Goal: Use online tool/utility: Utilize a website feature to perform a specific function

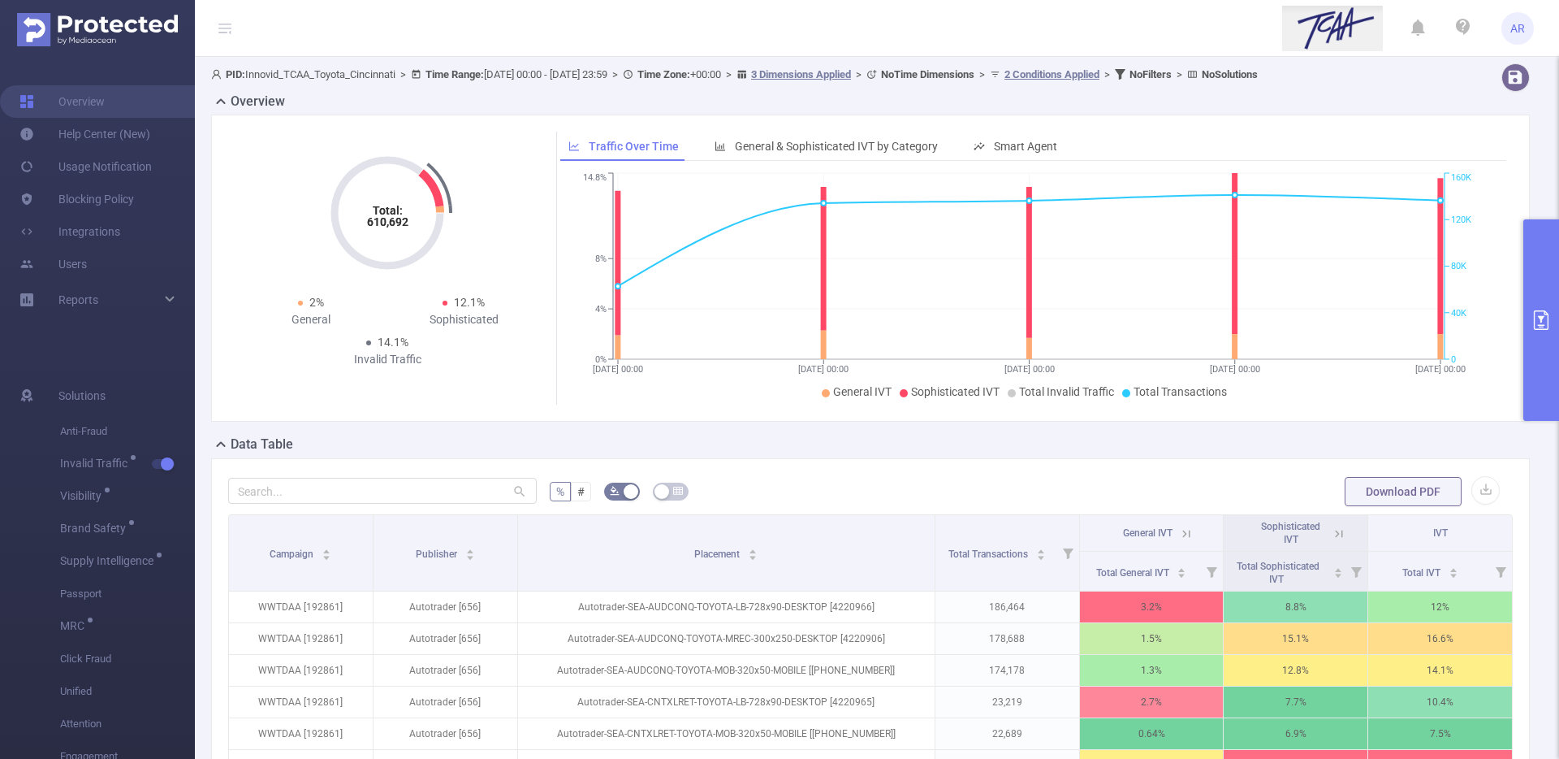
scroll to position [288, 0]
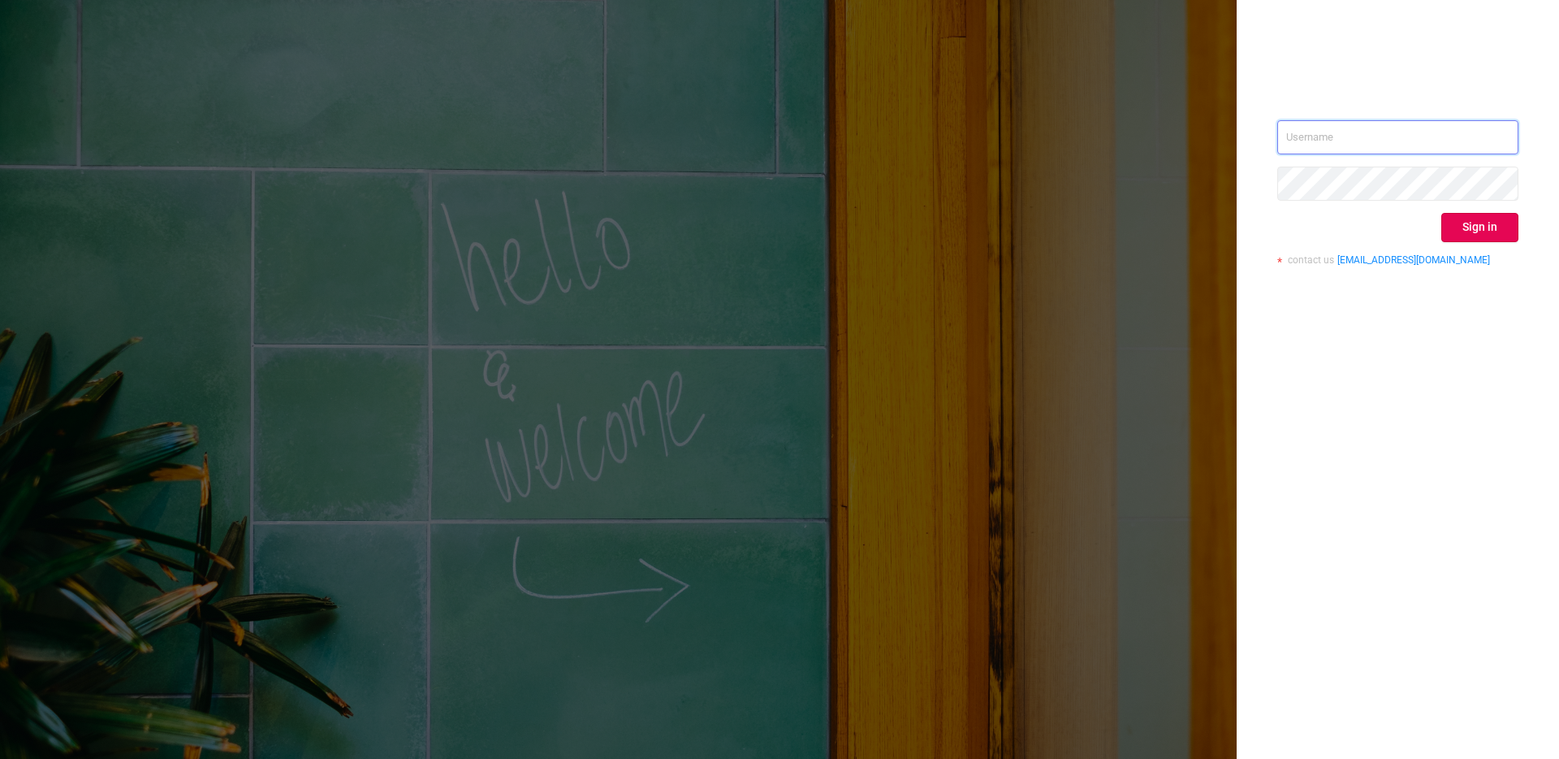
click at [1314, 128] on input "text" at bounding box center [1398, 137] width 241 height 34
type input "[PERSON_NAME][EMAIL_ADDRESS][DOMAIN_NAME]"
click at [1488, 222] on button "Sign in" at bounding box center [1480, 227] width 77 height 29
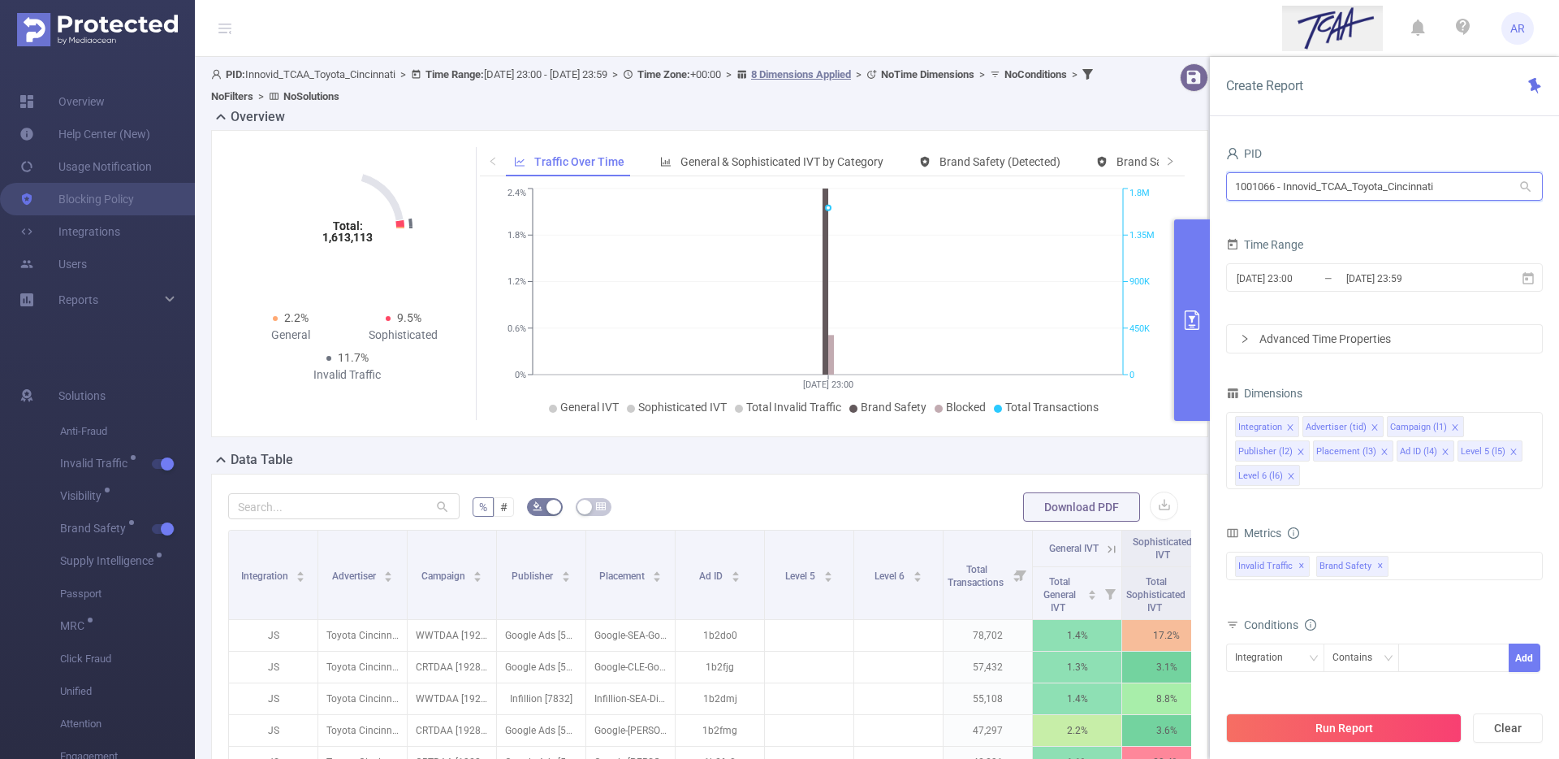
click at [1430, 194] on input "1001066 - Innovid_TCAA_Toyota_Cincinnati" at bounding box center [1384, 186] width 317 height 28
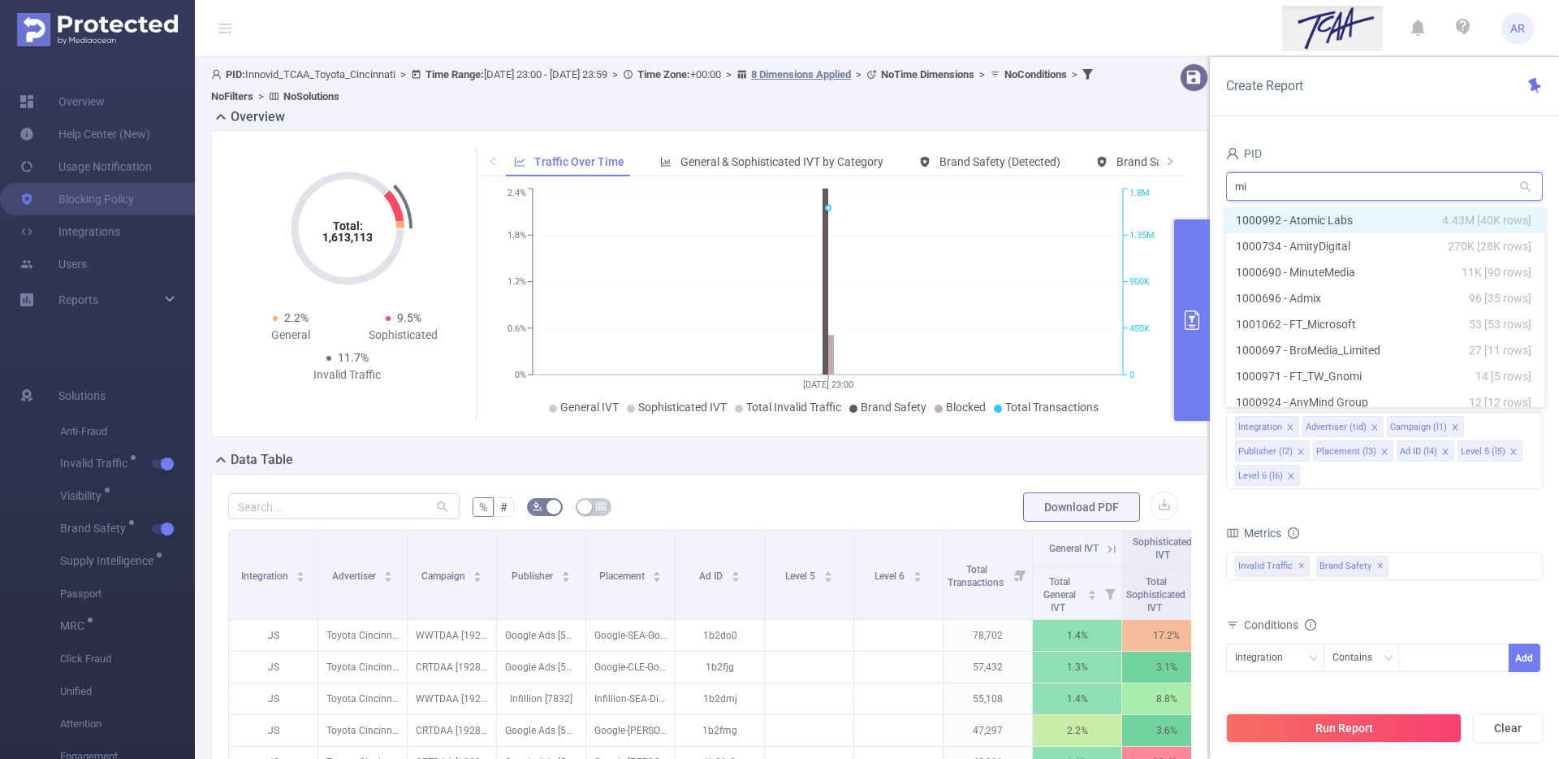
type input "mic"
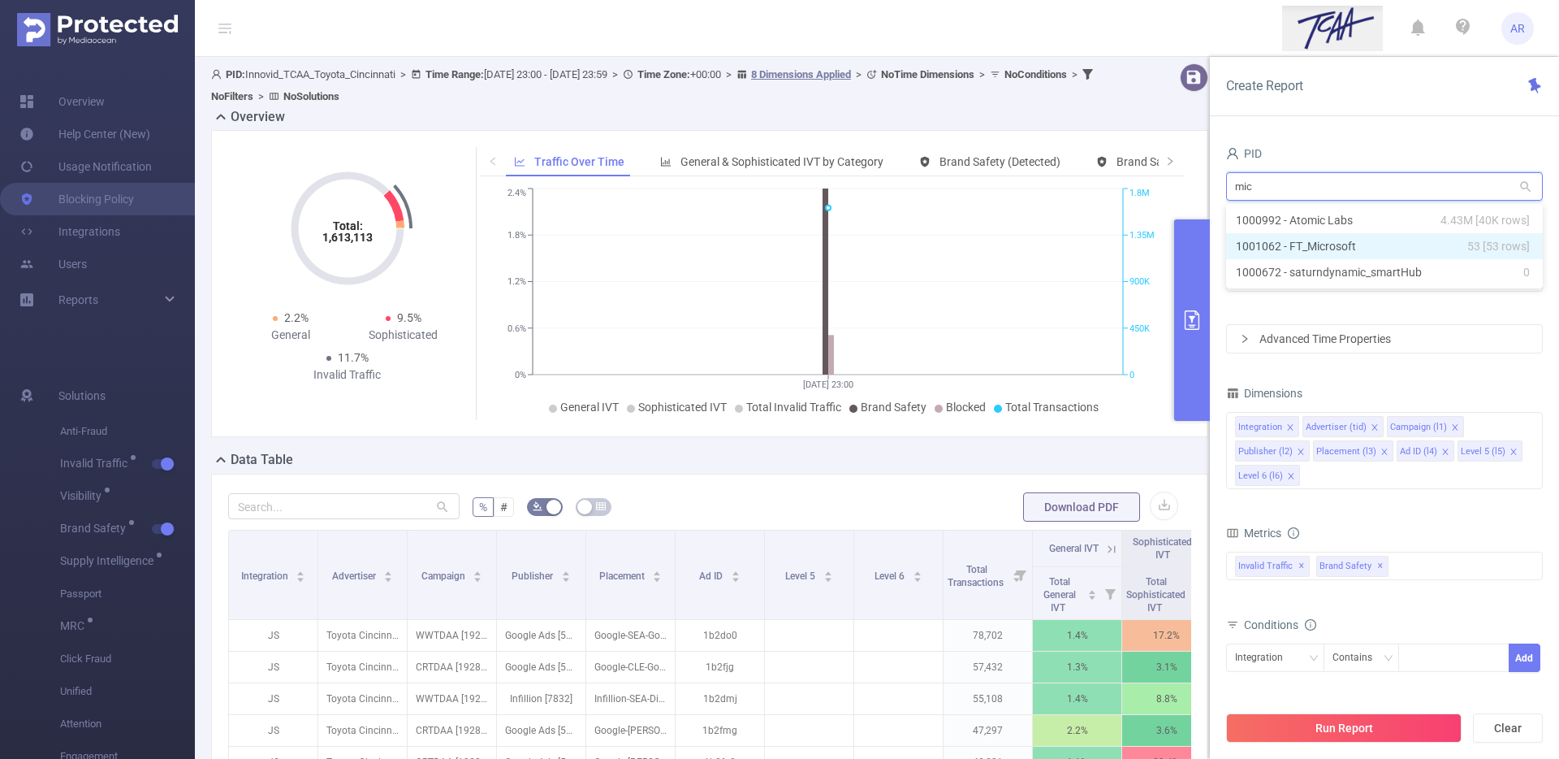
click at [1429, 237] on li "1001062 - FT_Microsoft 53 [53 rows]" at bounding box center [1384, 246] width 317 height 26
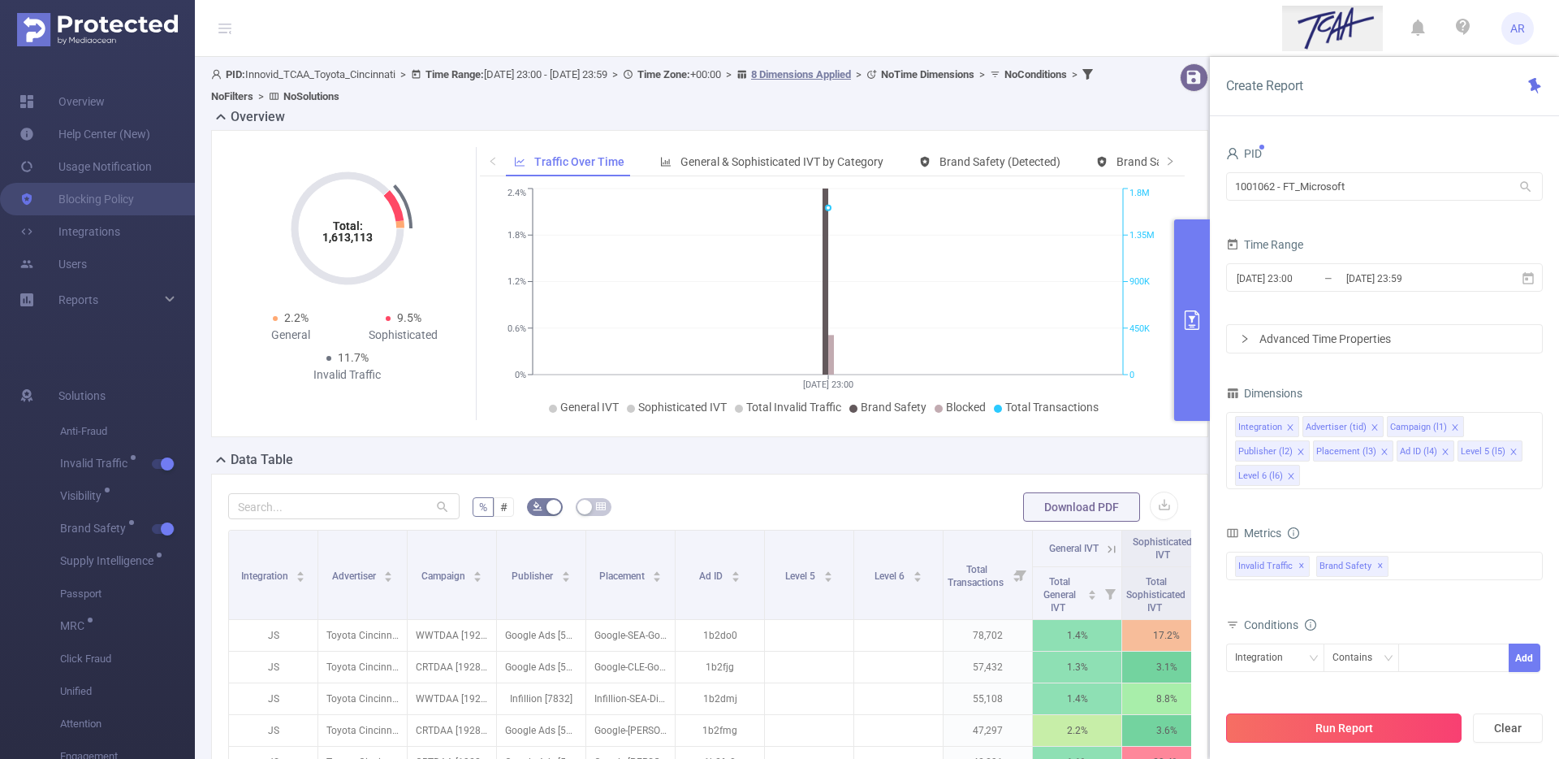
click at [1307, 728] on button "Run Report" at bounding box center [1344, 727] width 236 height 29
